Goal: Transaction & Acquisition: Obtain resource

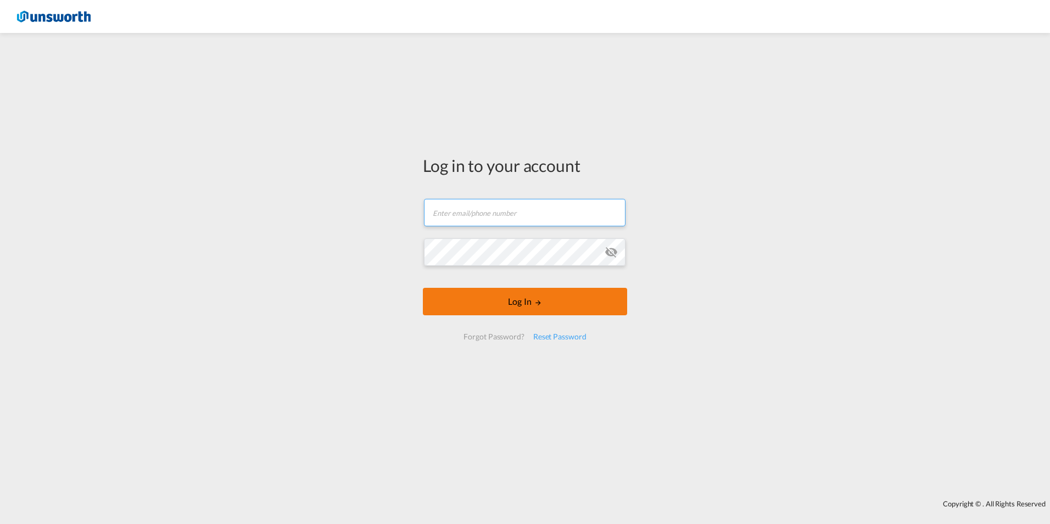
type input "[EMAIL_ADDRESS][PERSON_NAME][DOMAIN_NAME]"
click at [523, 302] on button "Log In" at bounding box center [525, 301] width 204 height 27
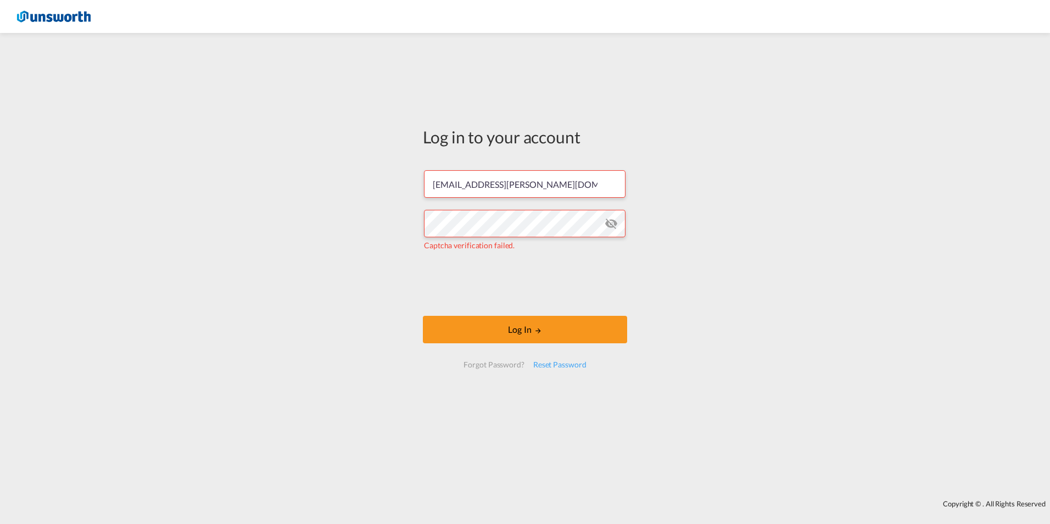
click at [347, 257] on div "Log in to your account [EMAIL_ADDRESS][PERSON_NAME][DOMAIN_NAME] Captcha verifi…" at bounding box center [525, 266] width 1050 height 456
click at [553, 333] on button "Log In" at bounding box center [525, 329] width 204 height 27
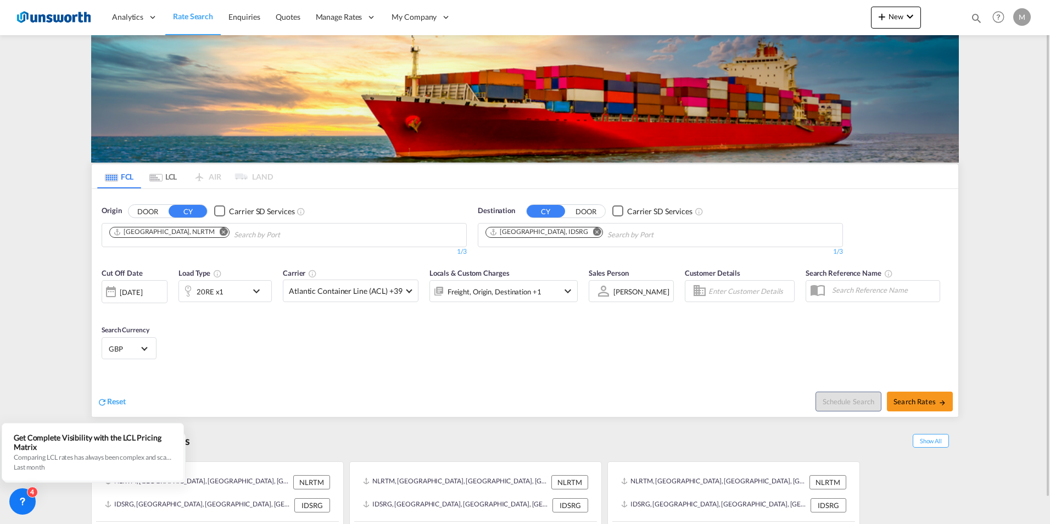
click at [152, 208] on button "DOOR" at bounding box center [148, 211] width 38 height 13
click at [153, 235] on input "Chips input." at bounding box center [161, 235] width 104 height 18
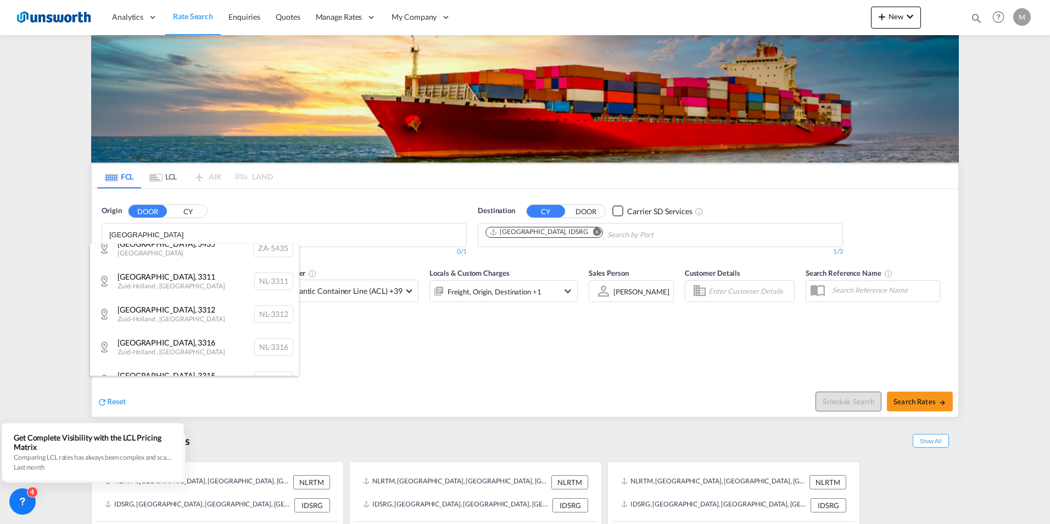
scroll to position [145, 0]
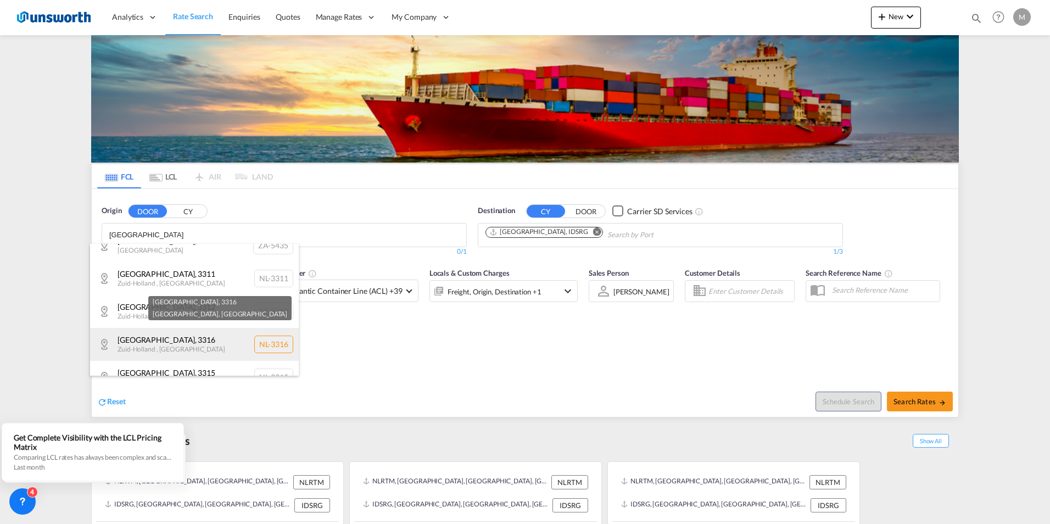
type input "[GEOGRAPHIC_DATA]"
click at [157, 339] on div "[GEOGRAPHIC_DATA] , [STREET_ADDRESS]" at bounding box center [194, 344] width 209 height 33
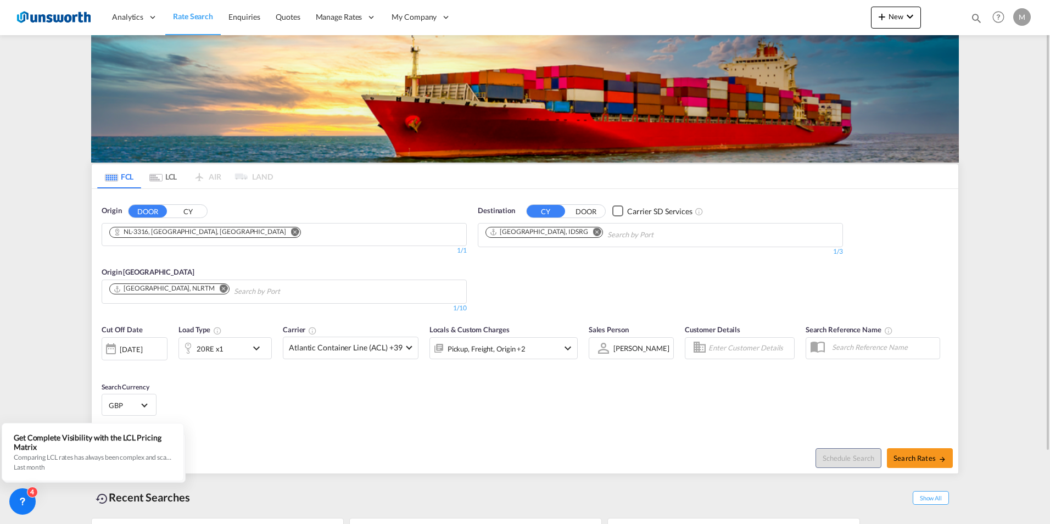
click at [593, 234] on md-icon "Remove" at bounding box center [597, 231] width 8 height 8
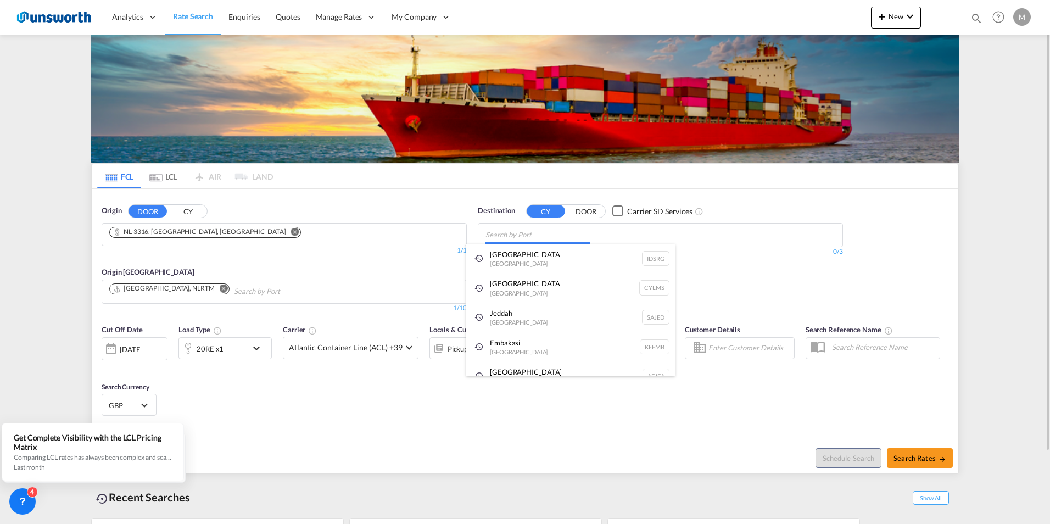
click at [559, 236] on body "Analytics Reports Dashboard Rate Search Enquiries Quotes" at bounding box center [525, 262] width 1050 height 524
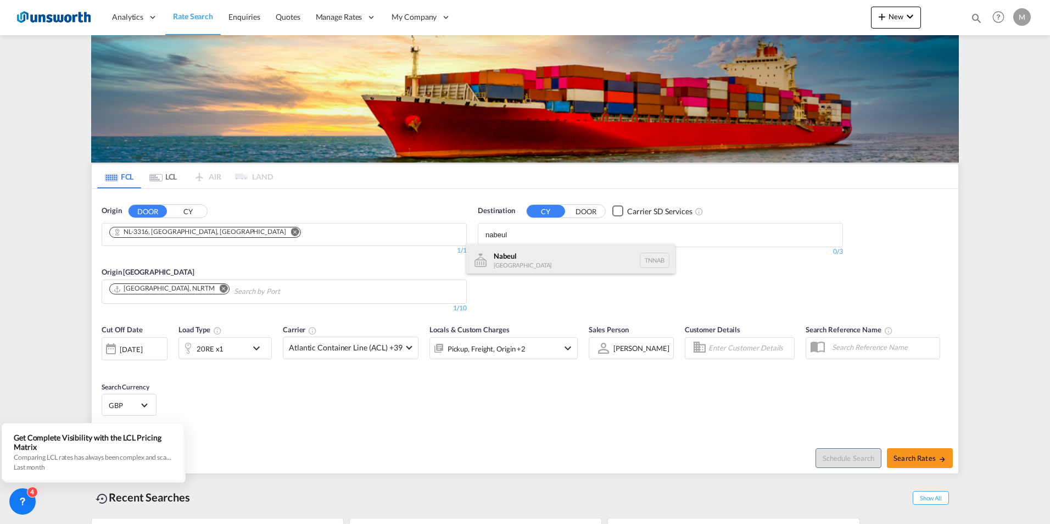
type input "nabeul"
click at [521, 257] on div "Nabeul [GEOGRAPHIC_DATA] TNNAB" at bounding box center [570, 260] width 209 height 33
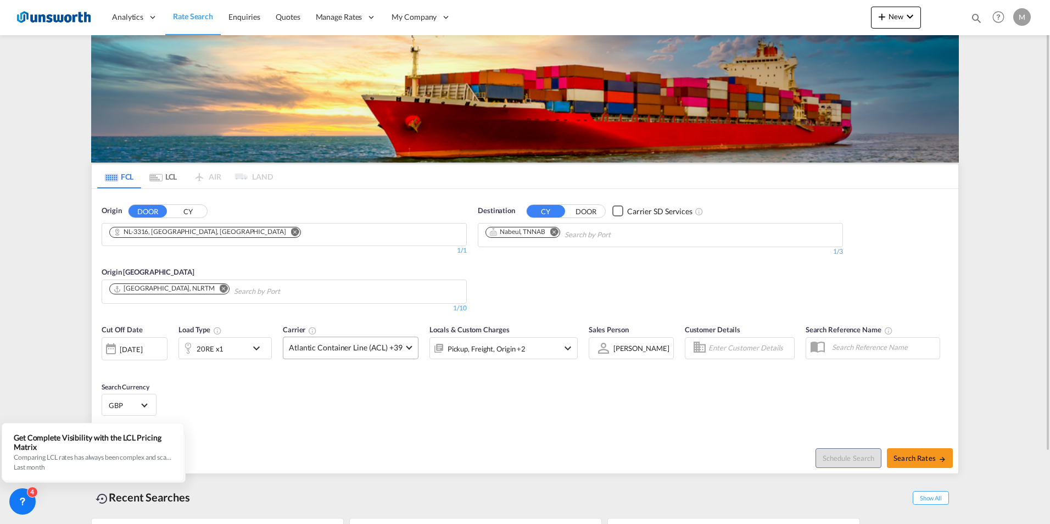
click at [409, 346] on span at bounding box center [409, 347] width 6 height 6
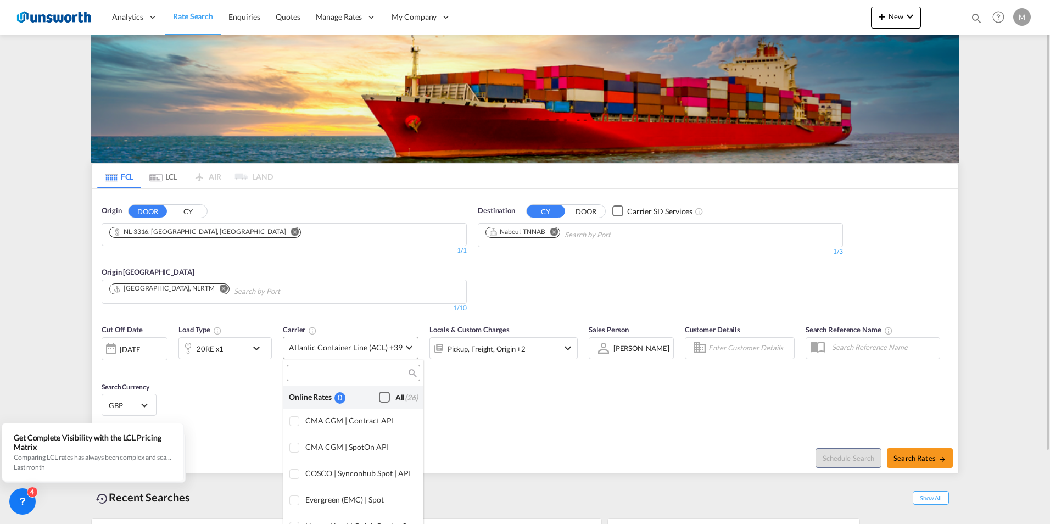
scroll to position [671, 0]
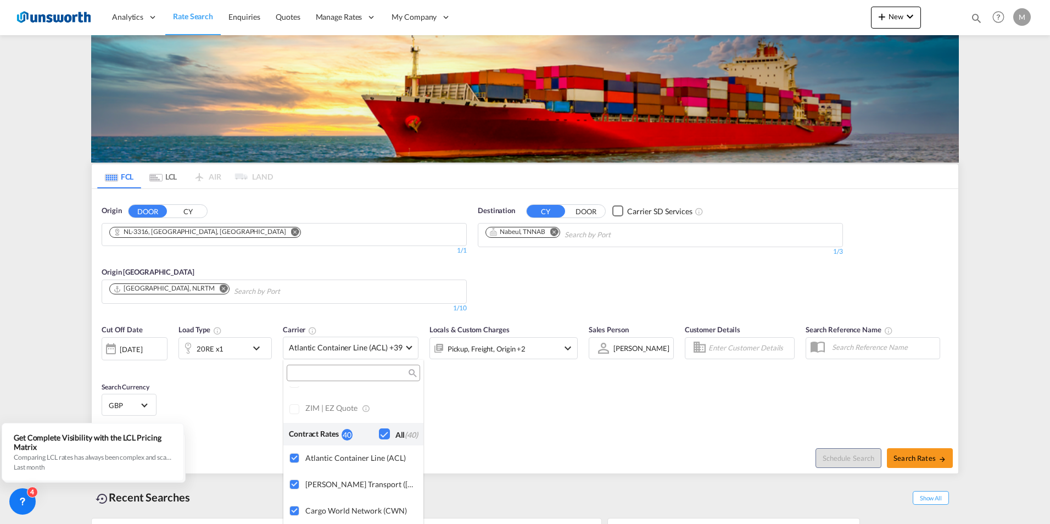
click at [927, 460] on md-backdrop at bounding box center [525, 262] width 1050 height 524
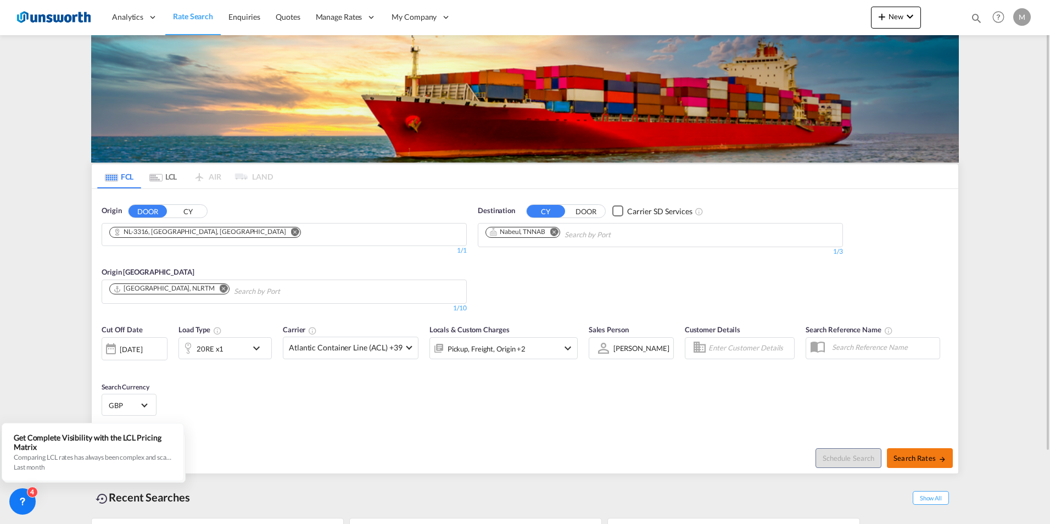
click at [929, 451] on button "Search Rates" at bounding box center [920, 458] width 66 height 20
type input "3316 to TNNAB / [DATE]"
